Goal: Task Accomplishment & Management: Use online tool/utility

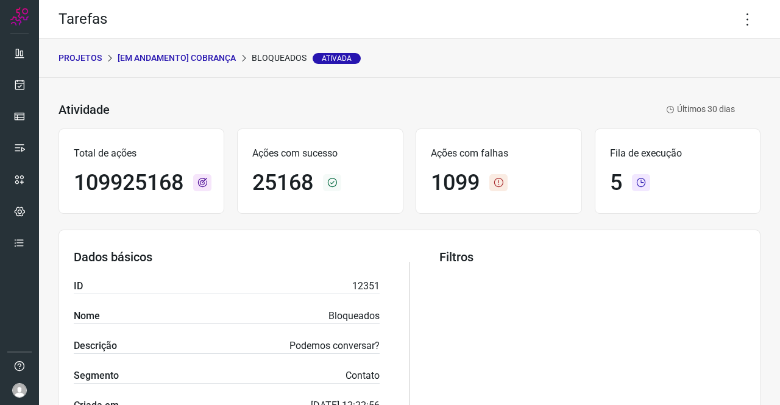
scroll to position [70, 0]
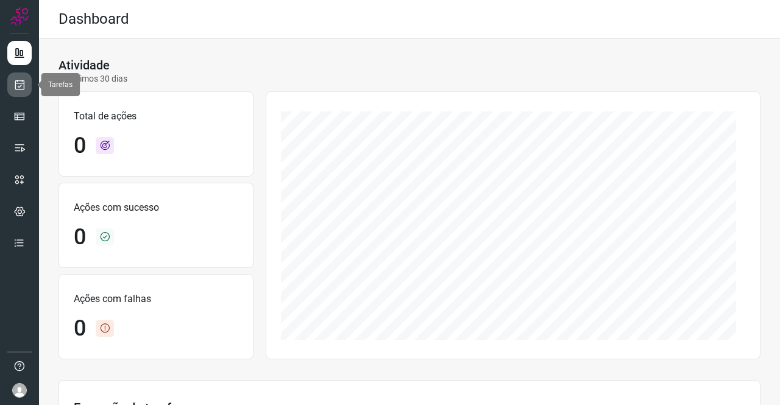
click at [12, 84] on link at bounding box center [19, 85] width 24 height 24
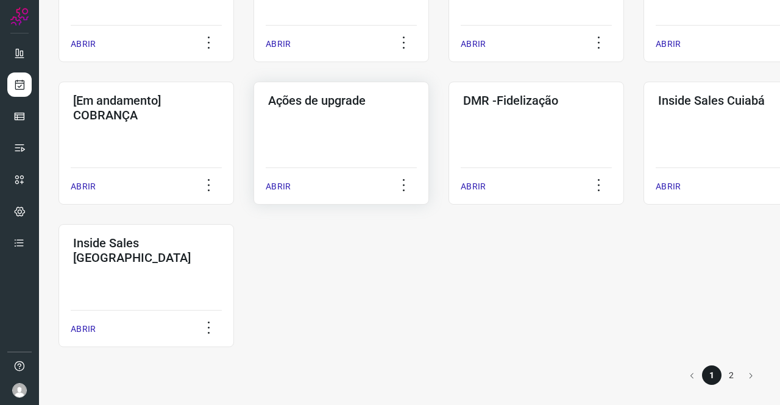
scroll to position [588, 0]
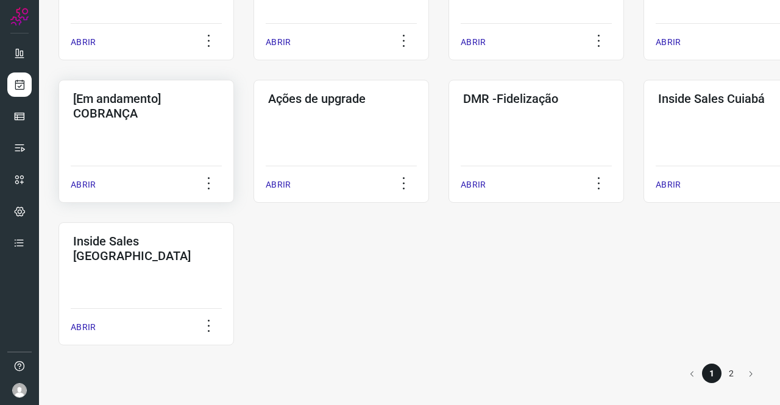
click at [132, 110] on h3 "[Em andamento] COBRANÇA" at bounding box center [146, 105] width 146 height 29
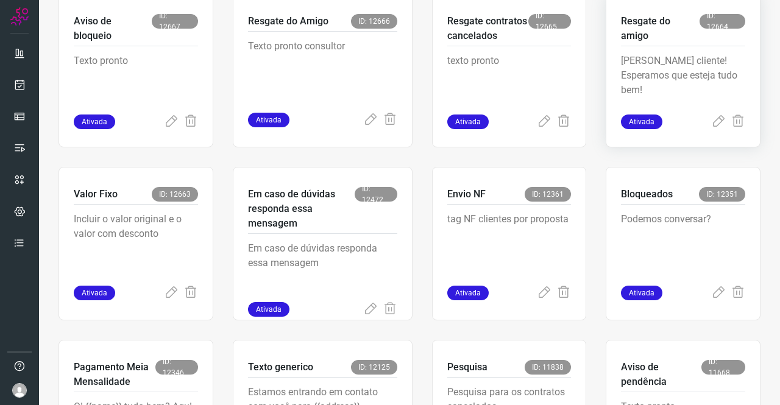
scroll to position [536, 0]
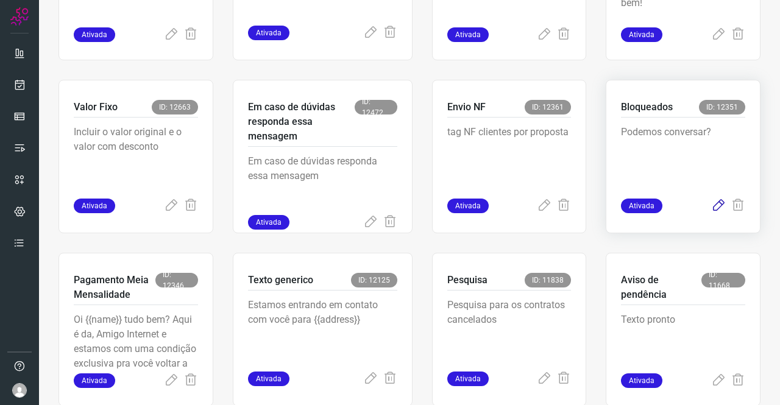
click at [711, 205] on icon at bounding box center [718, 206] width 15 height 15
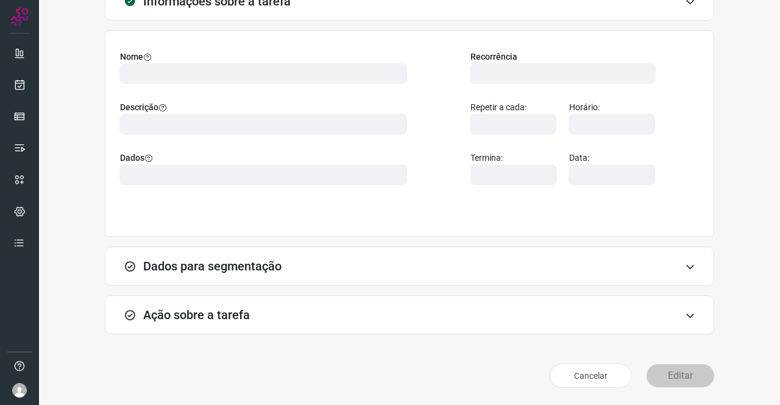
scroll to position [70, 0]
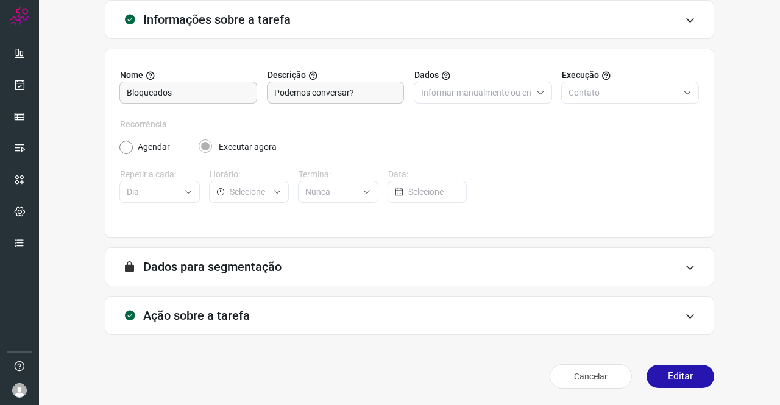
drag, startPoint x: 210, startPoint y: 316, endPoint x: 220, endPoint y: 316, distance: 9.8
click at [211, 316] on h3 "Ação sobre a tarefa" at bounding box center [196, 315] width 107 height 15
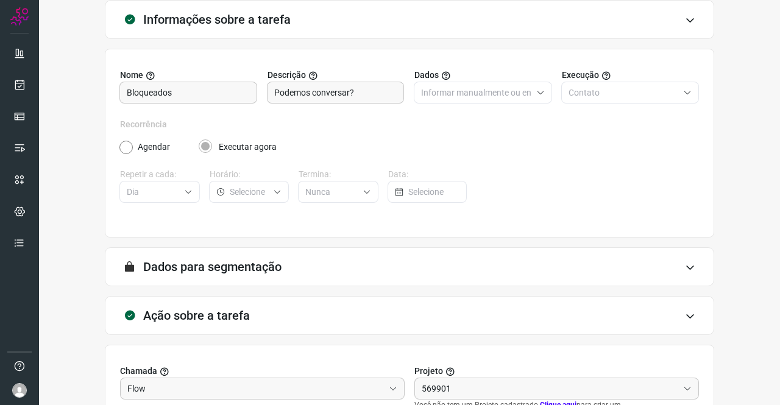
scroll to position [263, 0]
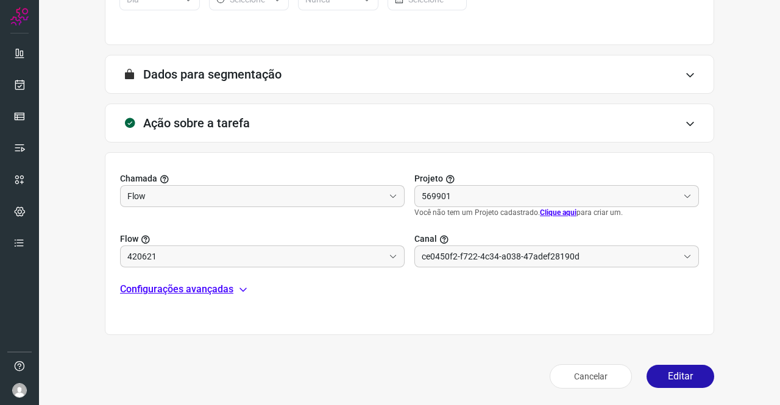
click at [191, 287] on p "Configurações avançadas" at bounding box center [176, 289] width 113 height 15
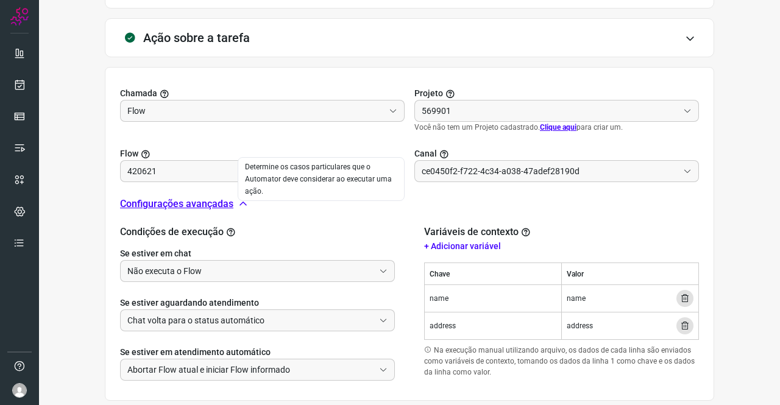
scroll to position [413, 0]
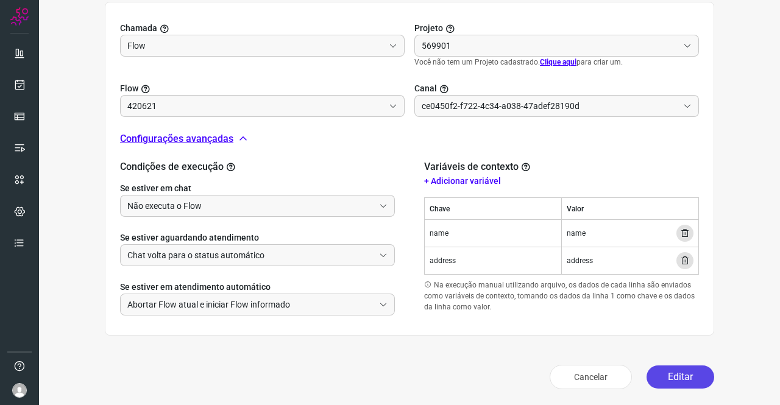
click at [674, 377] on button "Editar" at bounding box center [681, 377] width 68 height 23
type input "Amigo 0800"
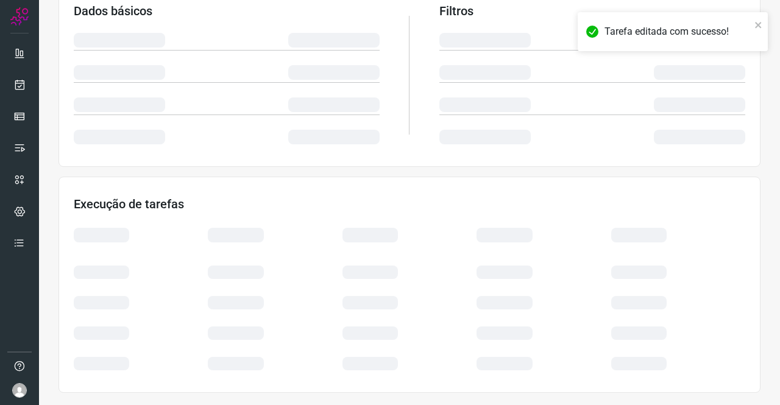
scroll to position [222, 0]
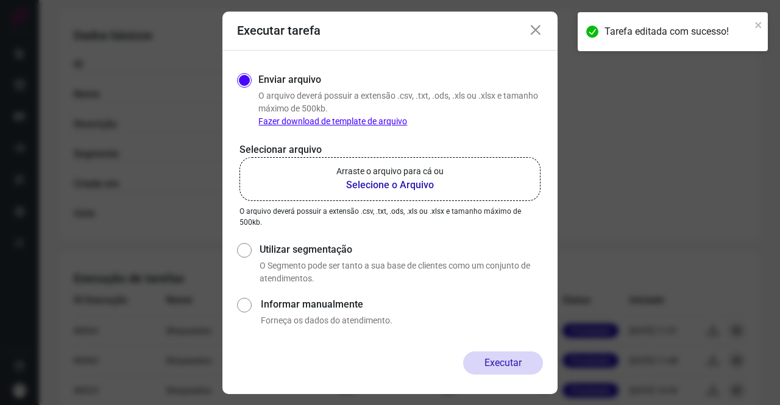
click at [371, 178] on b "Selecione o Arquivo" at bounding box center [389, 185] width 107 height 15
click at [0, 0] on input "Arraste o arquivo para cá ou Selecione o Arquivo" at bounding box center [0, 0] width 0 height 0
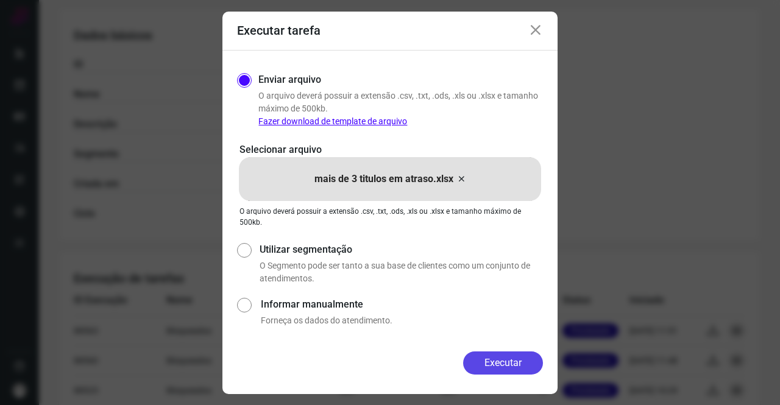
click at [525, 363] on button "Executar" at bounding box center [503, 363] width 80 height 23
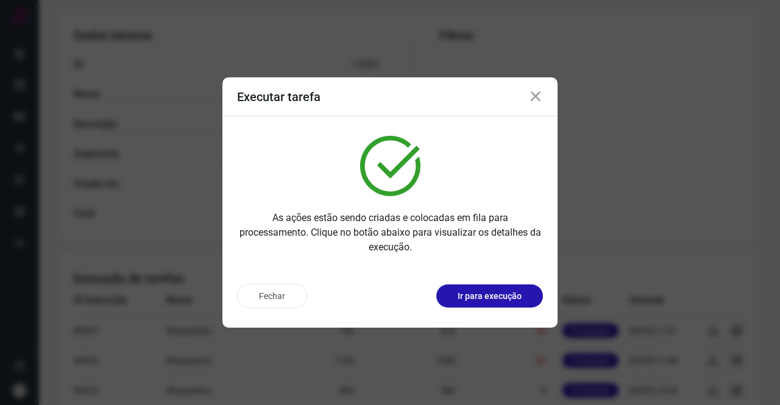
click at [469, 282] on div "Fechar Ir para execução" at bounding box center [389, 301] width 335 height 54
click at [468, 293] on p "Ir para execução" at bounding box center [490, 296] width 64 height 13
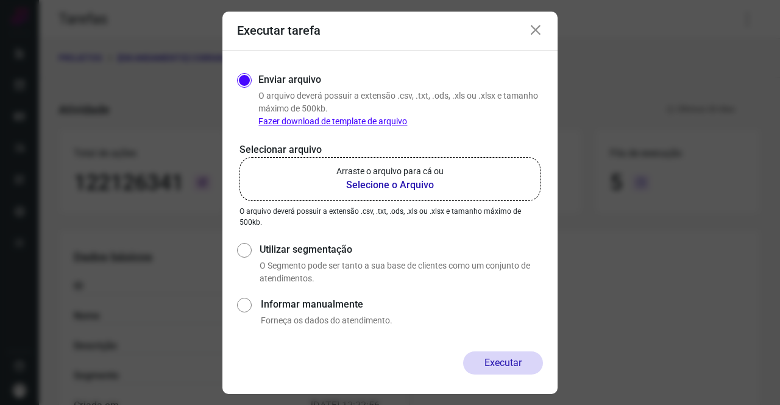
click at [393, 180] on b "Selecione o Arquivo" at bounding box center [389, 185] width 107 height 15
click at [0, 0] on input "Arraste o arquivo para cá ou Selecione o Arquivo" at bounding box center [0, 0] width 0 height 0
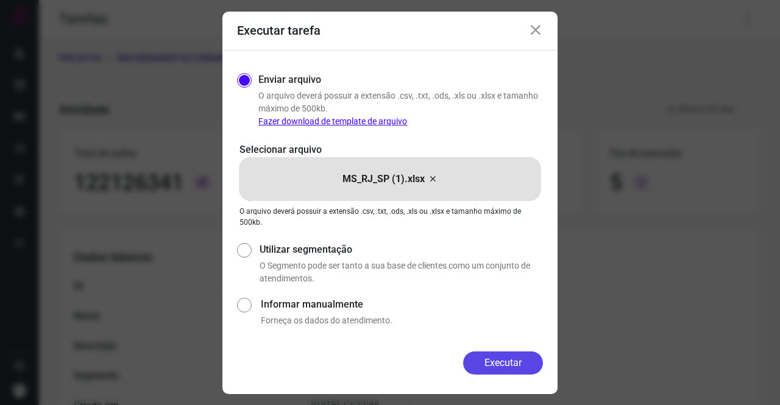
click at [521, 366] on button "Executar" at bounding box center [503, 363] width 80 height 23
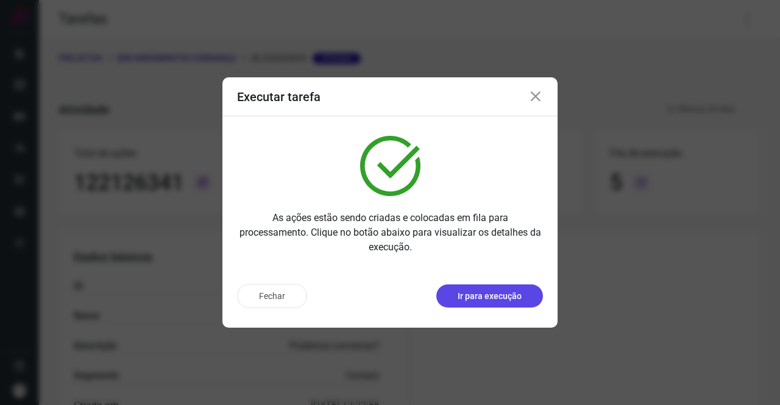
click at [500, 302] on p "Ir para execução" at bounding box center [490, 296] width 64 height 13
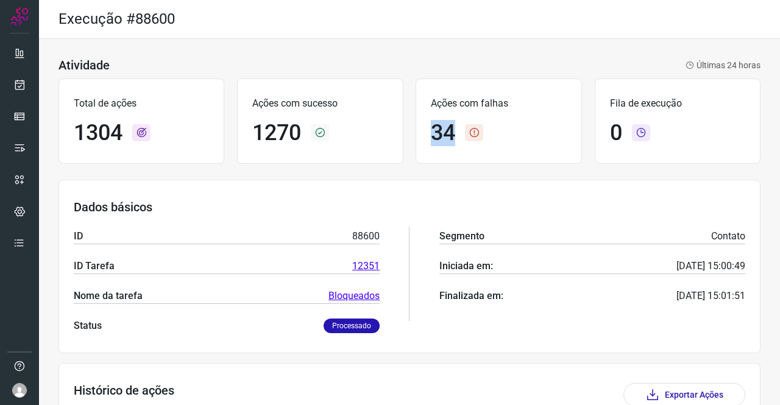
drag, startPoint x: 421, startPoint y: 127, endPoint x: 457, endPoint y: 130, distance: 36.7
click at [456, 130] on div "Ações com falhas 34" at bounding box center [499, 121] width 166 height 85
